Goal: Information Seeking & Learning: Learn about a topic

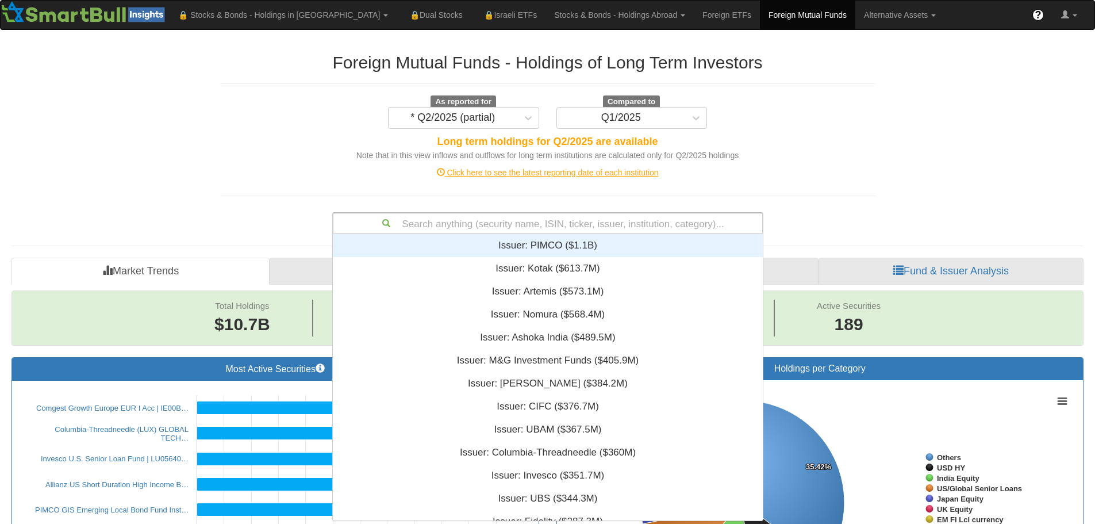
click at [583, 217] on div "Search anything (security name, ISIN, ticker, issuer, institution, category)..." at bounding box center [548, 223] width 429 height 20
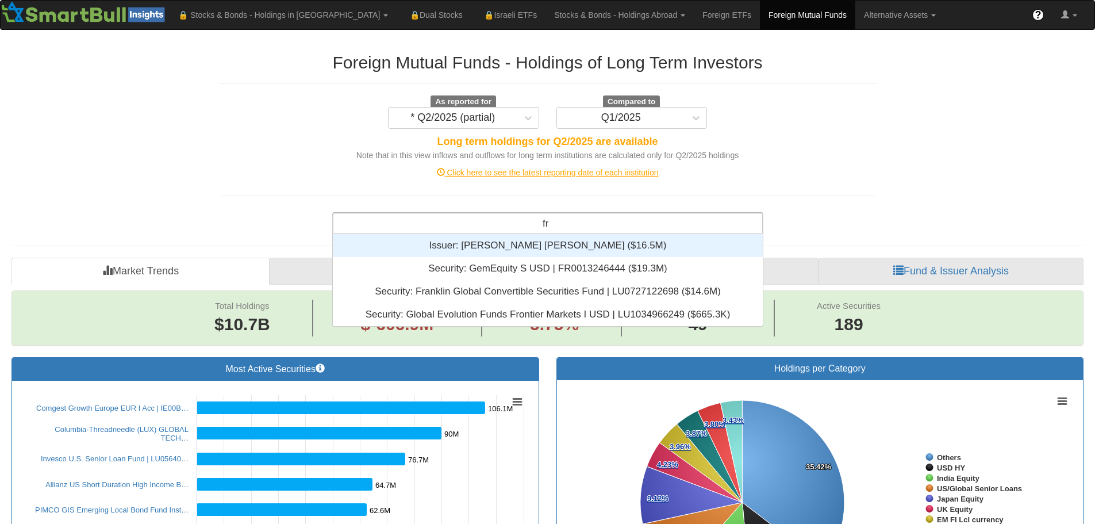
scroll to position [37, 421]
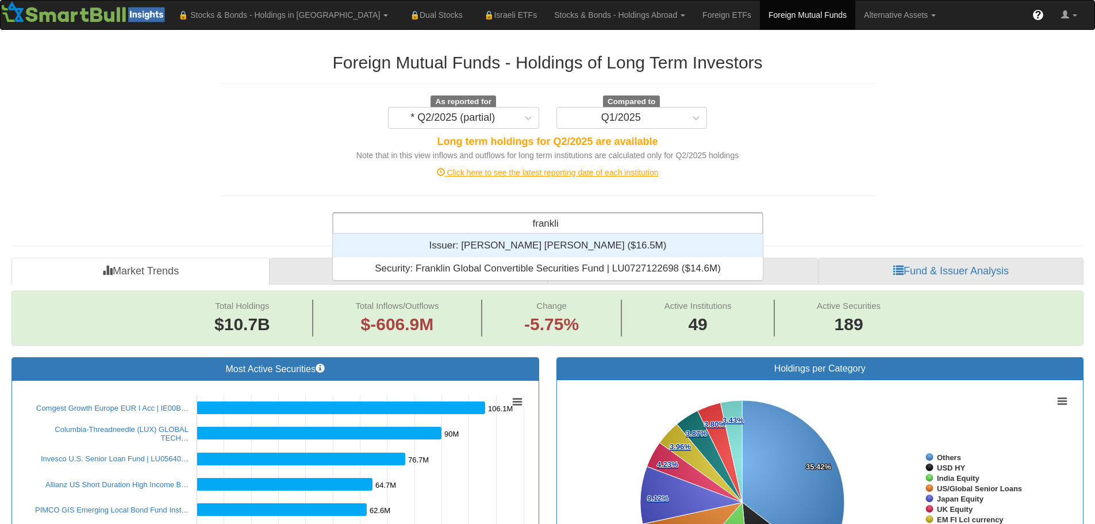
type input "[PERSON_NAME]"
click at [694, 14] on link "Foreign ETFs" at bounding box center [727, 15] width 66 height 29
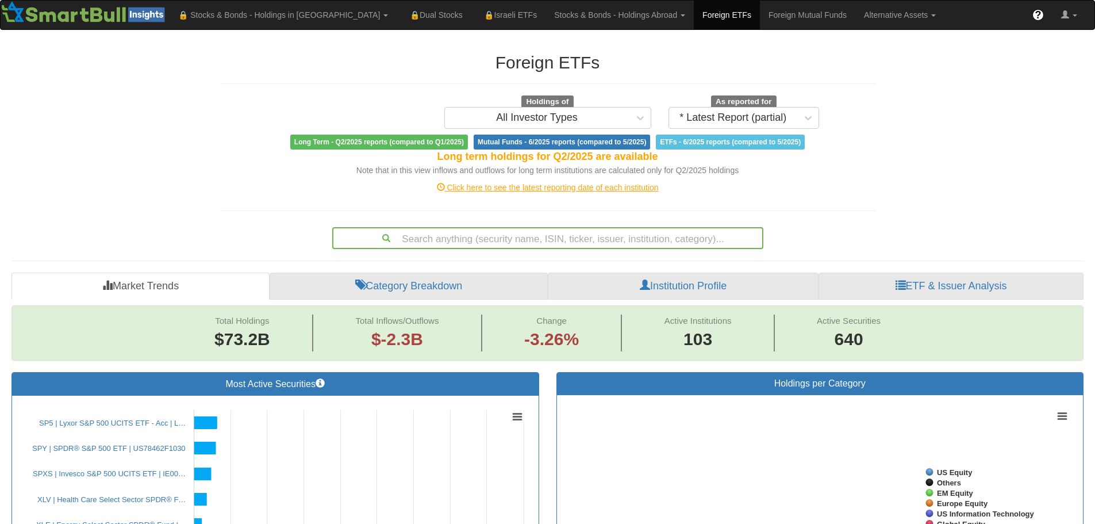
click at [531, 237] on div "Search anything (security name, ISIN, ticker, issuer, institution, category)..." at bounding box center [547, 238] width 431 height 22
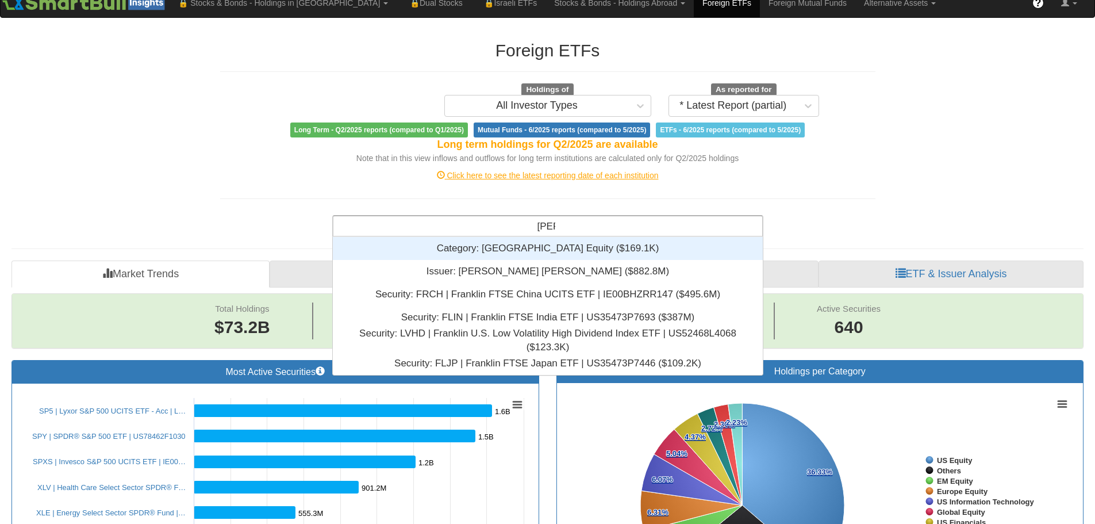
scroll to position [106, 421]
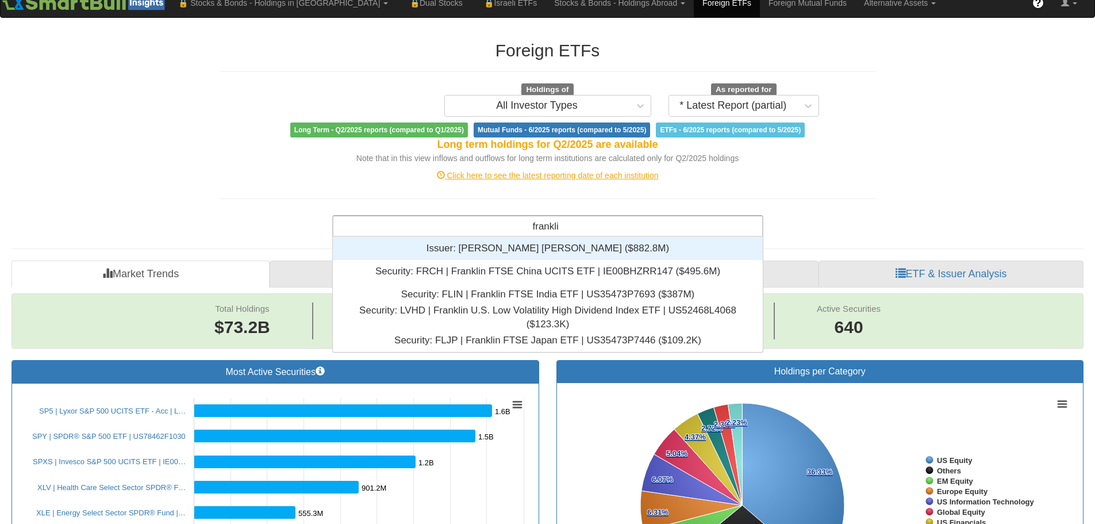
type input "[PERSON_NAME]"
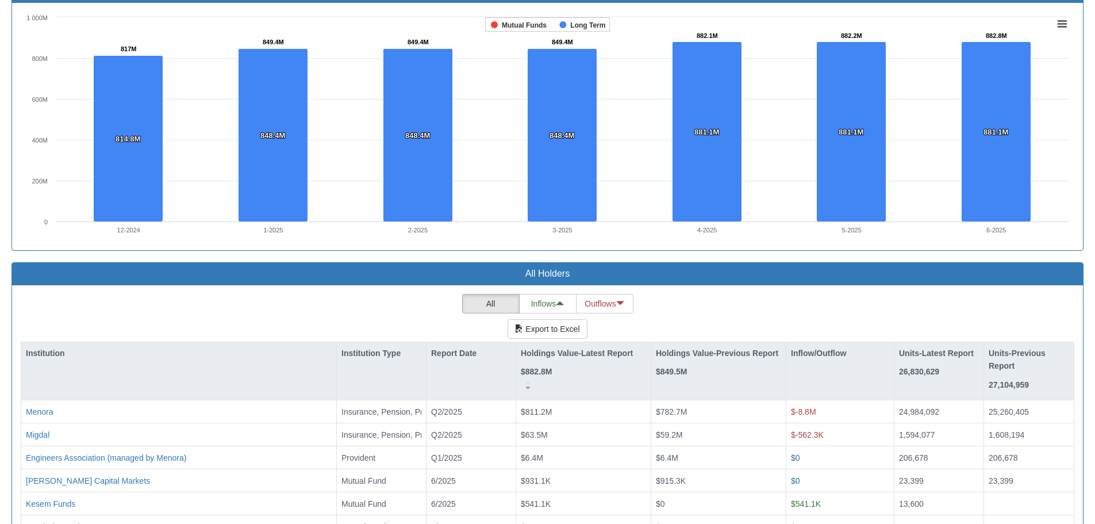
scroll to position [1208, 0]
